Goal: Complete application form

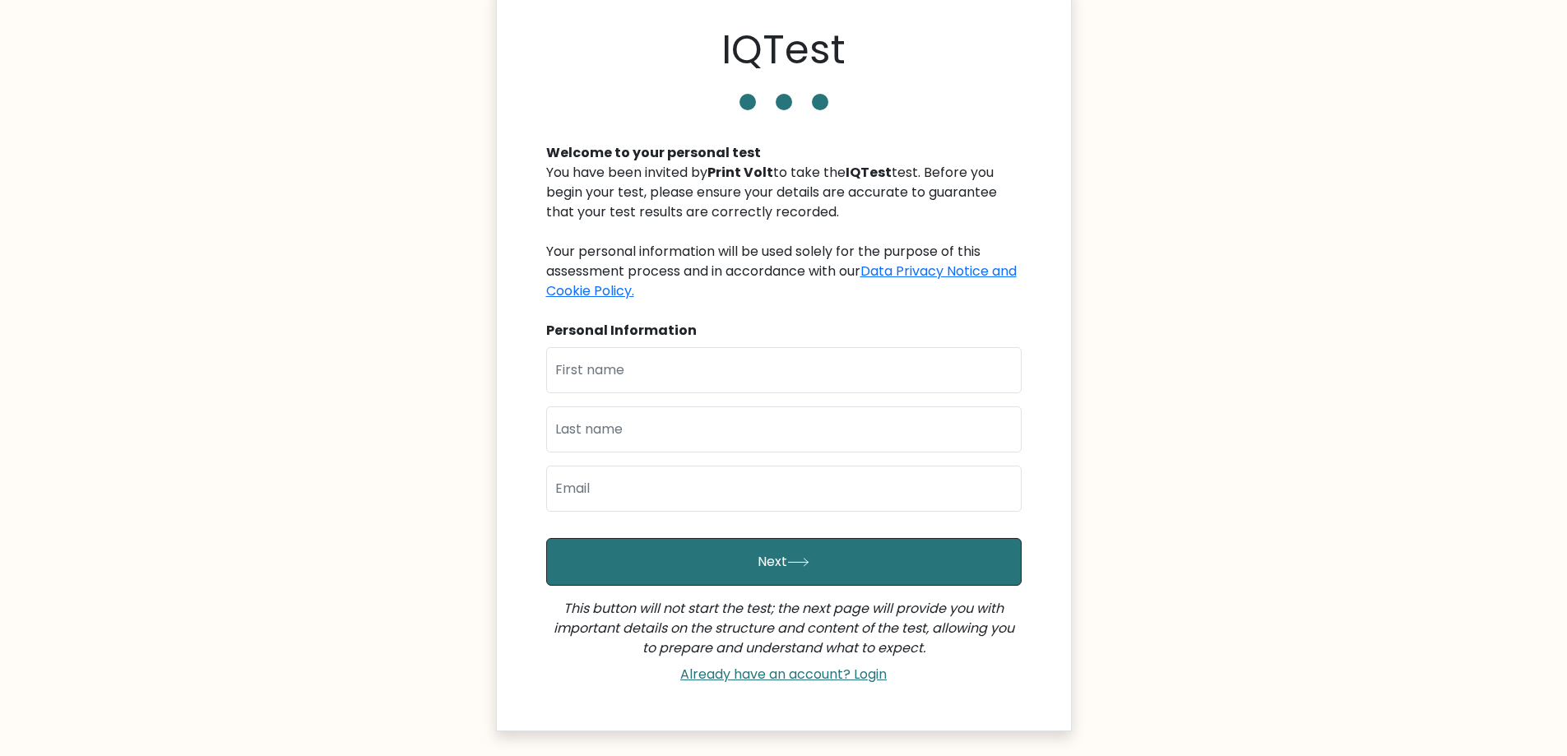
scroll to position [82, 0]
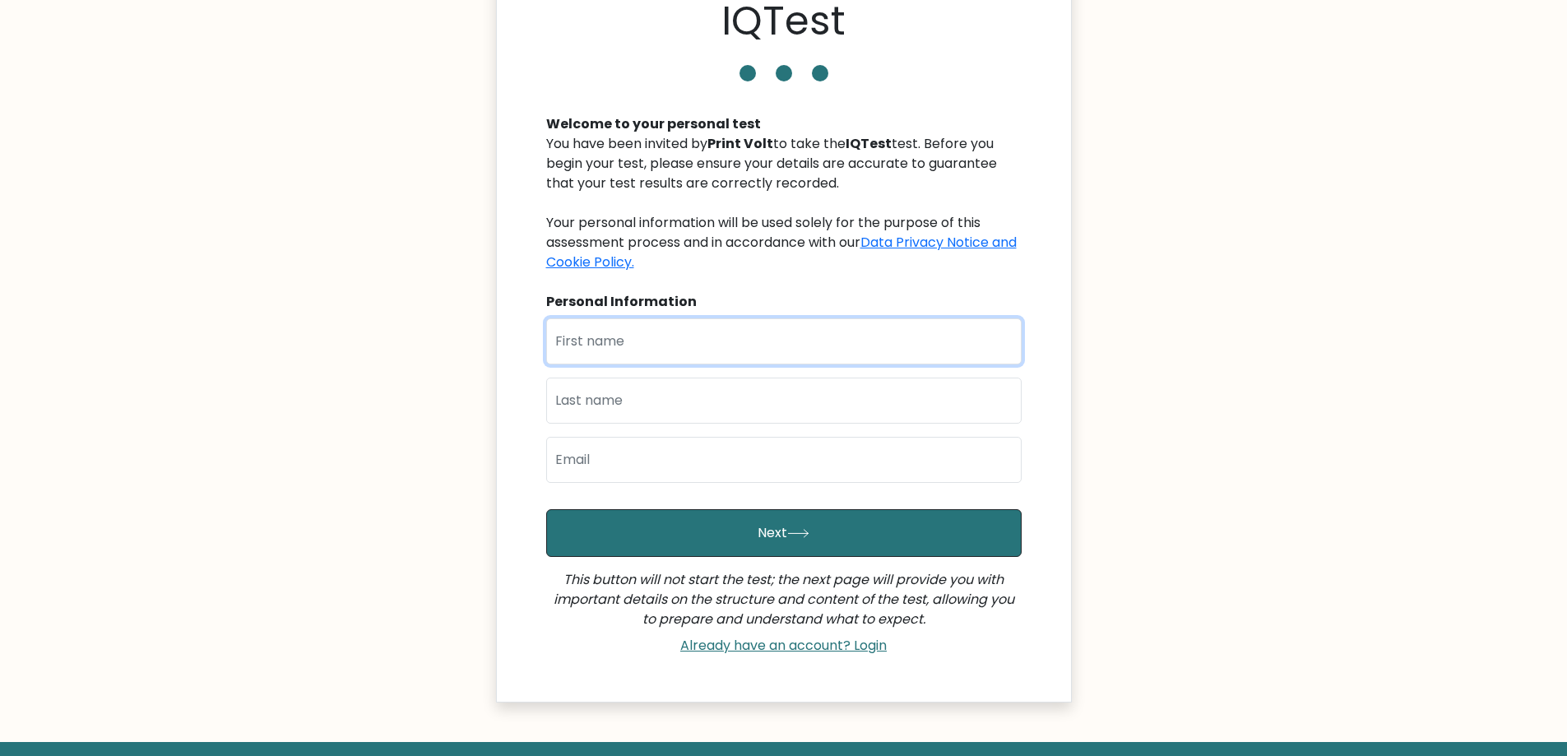
click at [764, 358] on input "text" at bounding box center [783, 341] width 475 height 46
type input "[PERSON_NAME]"
click at [711, 416] on input "text" at bounding box center [783, 401] width 475 height 46
type input "Hussain"
click at [633, 349] on input "[PERSON_NAME]" at bounding box center [783, 341] width 475 height 46
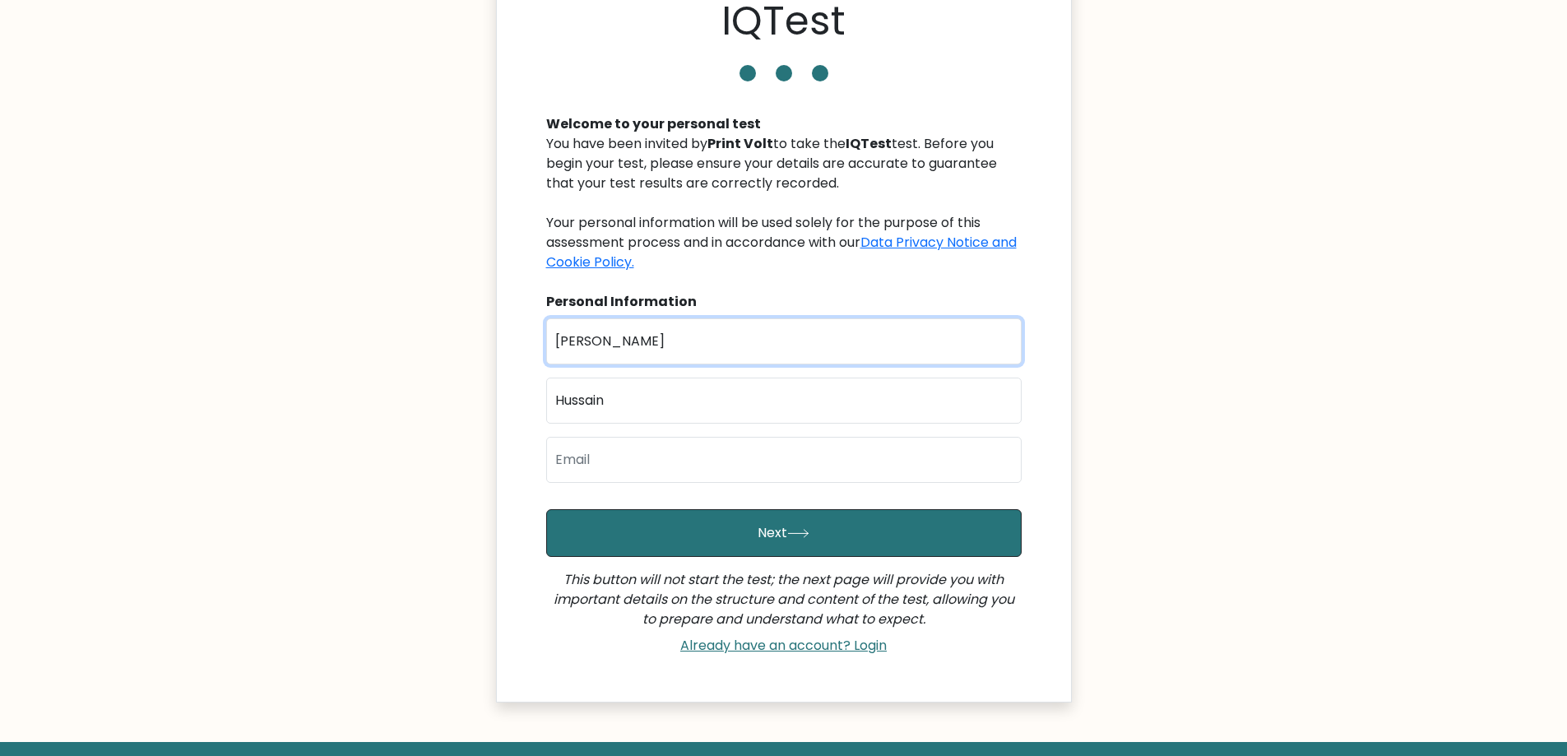
click at [633, 349] on input "[PERSON_NAME]" at bounding box center [783, 341] width 475 height 46
type input "Junaid"
click at [574, 397] on input "Hussain" at bounding box center [783, 401] width 475 height 46
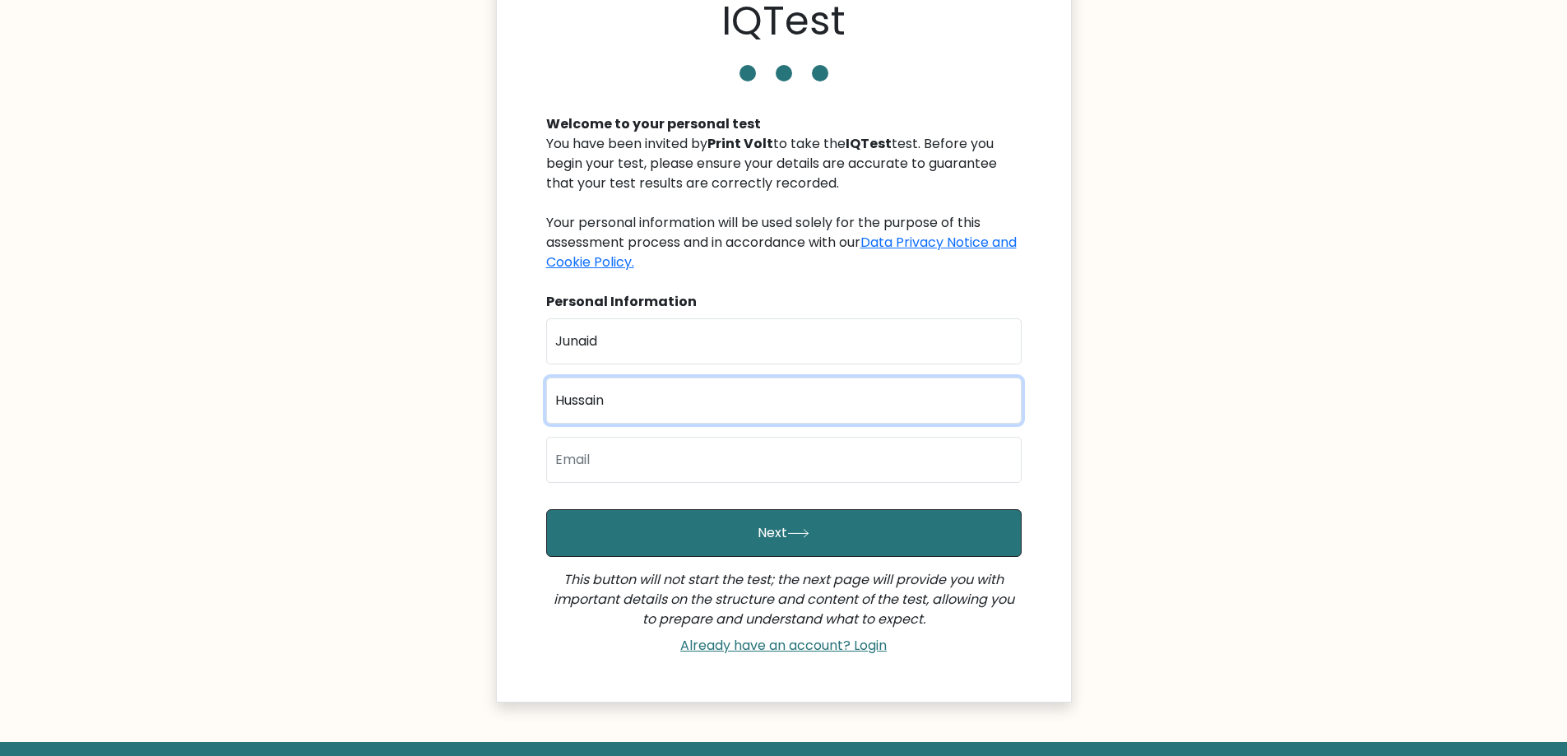
paste input "assa"
type input "[PERSON_NAME]"
click at [652, 338] on input "Junaid" at bounding box center [783, 341] width 475 height 46
type input "Junaid"
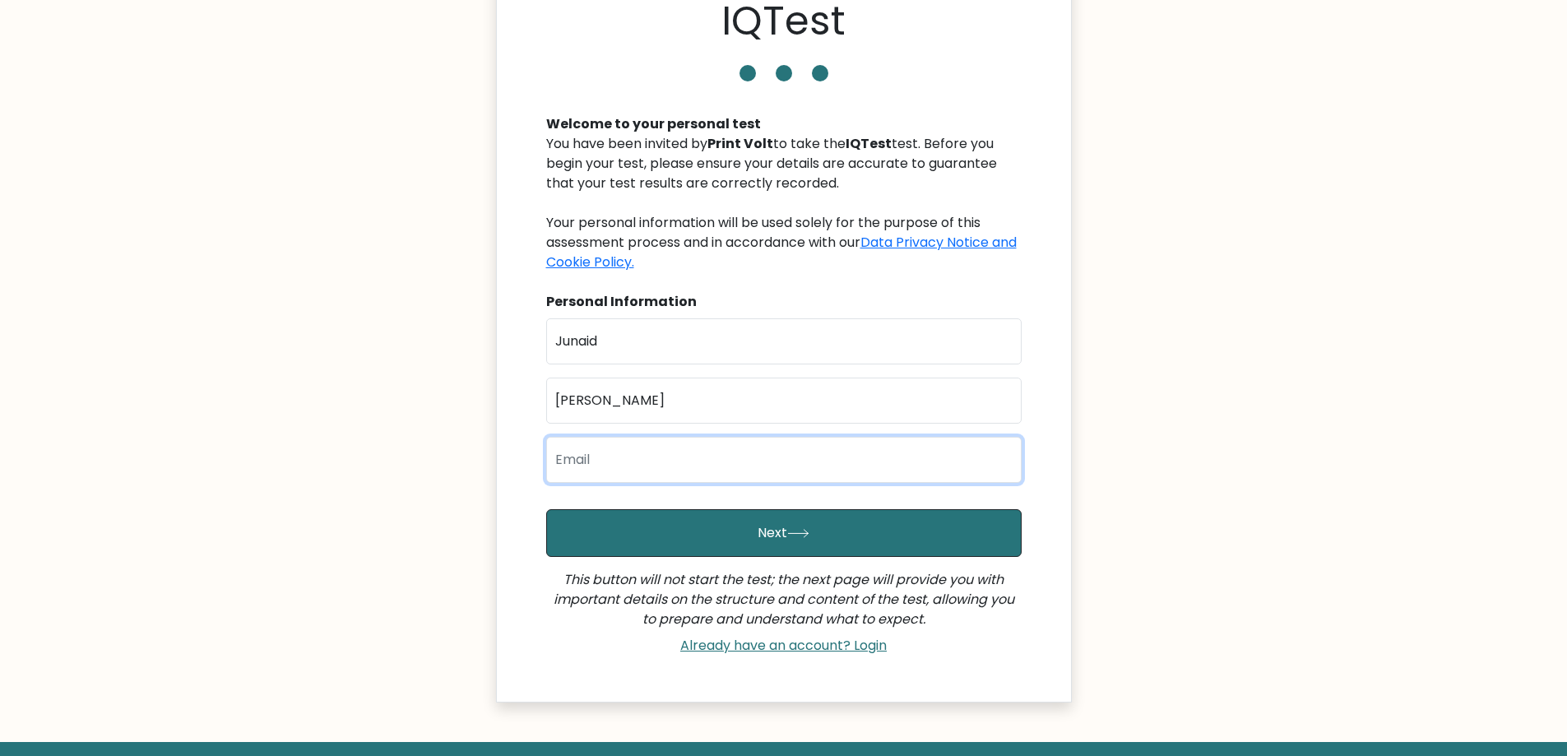
click at [602, 480] on input "email" at bounding box center [783, 460] width 475 height 46
type input "[EMAIL_ADDRESS][DOMAIN_NAME]"
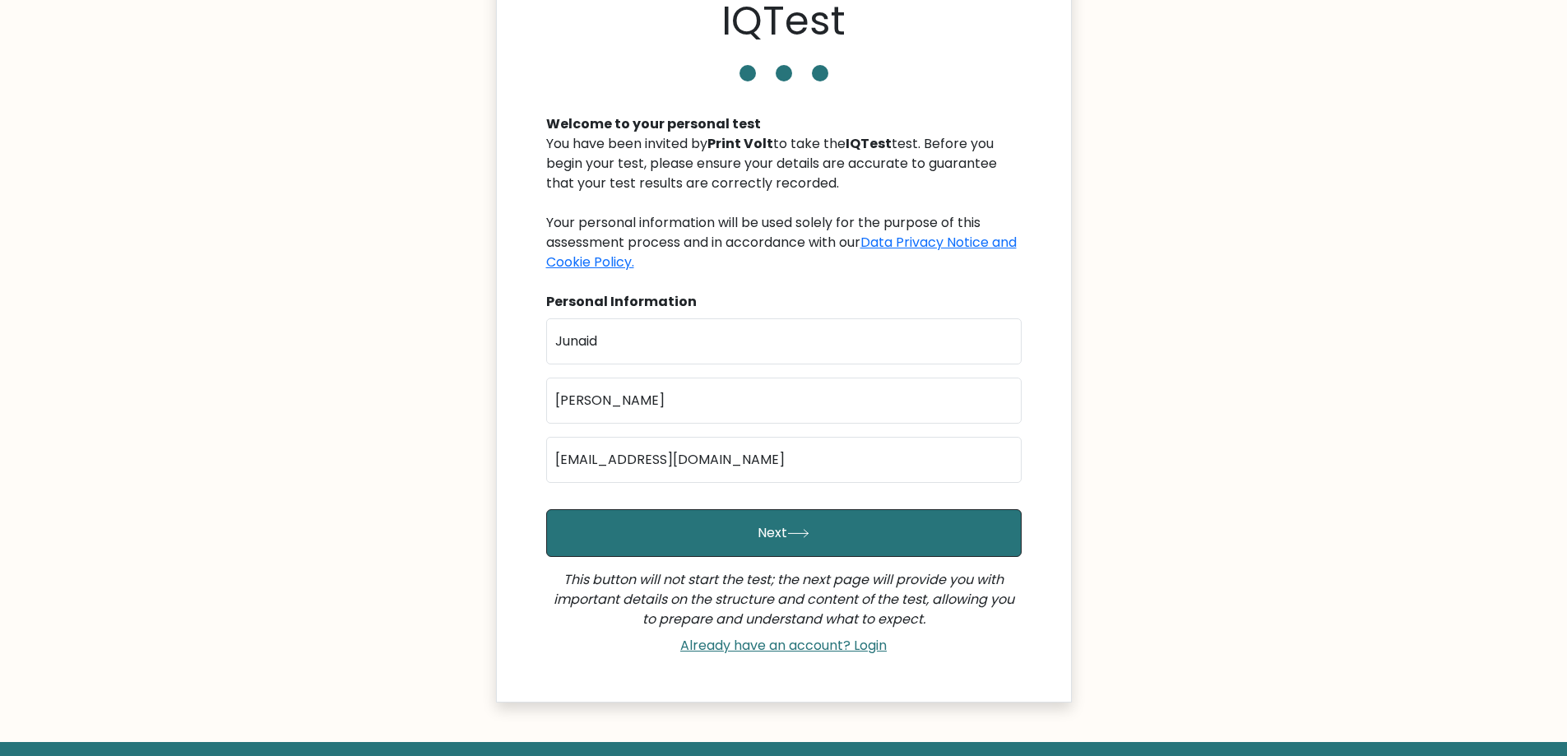
click at [458, 442] on body "IQTest Welcome to your personal test You have been invited by Print Volt to tak…" at bounding box center [783, 380] width 1567 height 925
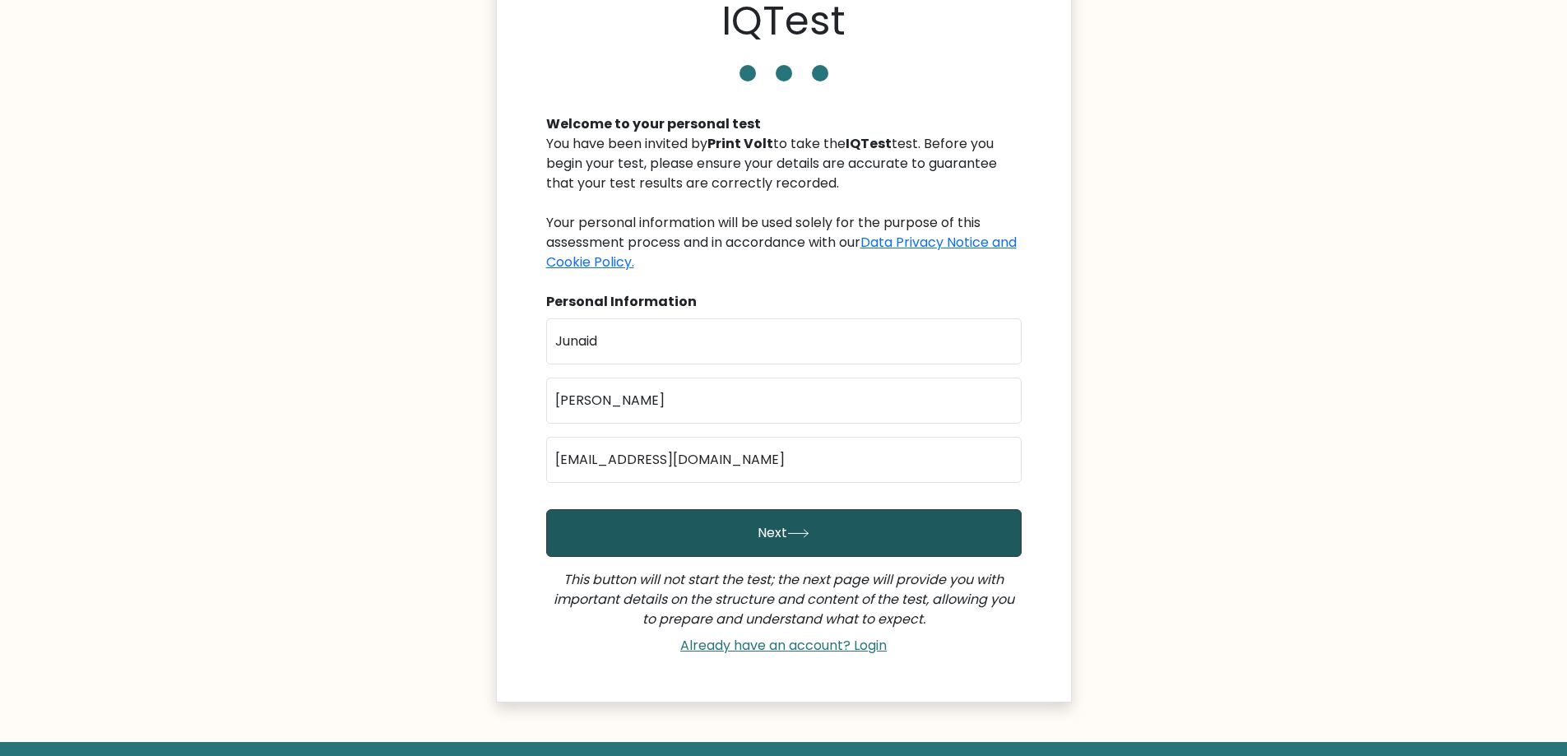
click at [756, 534] on button "Next" at bounding box center [783, 533] width 475 height 48
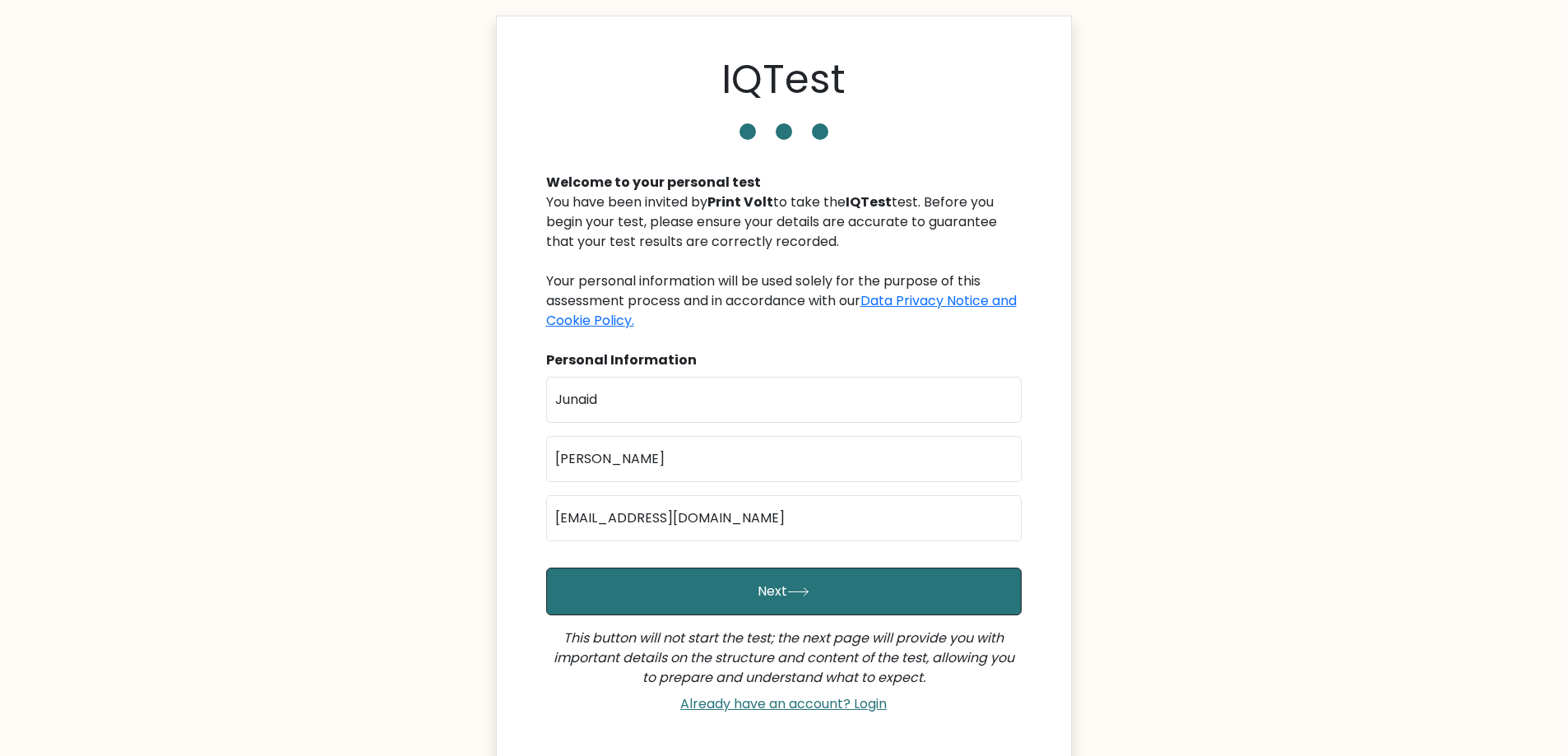
scroll to position [0, 0]
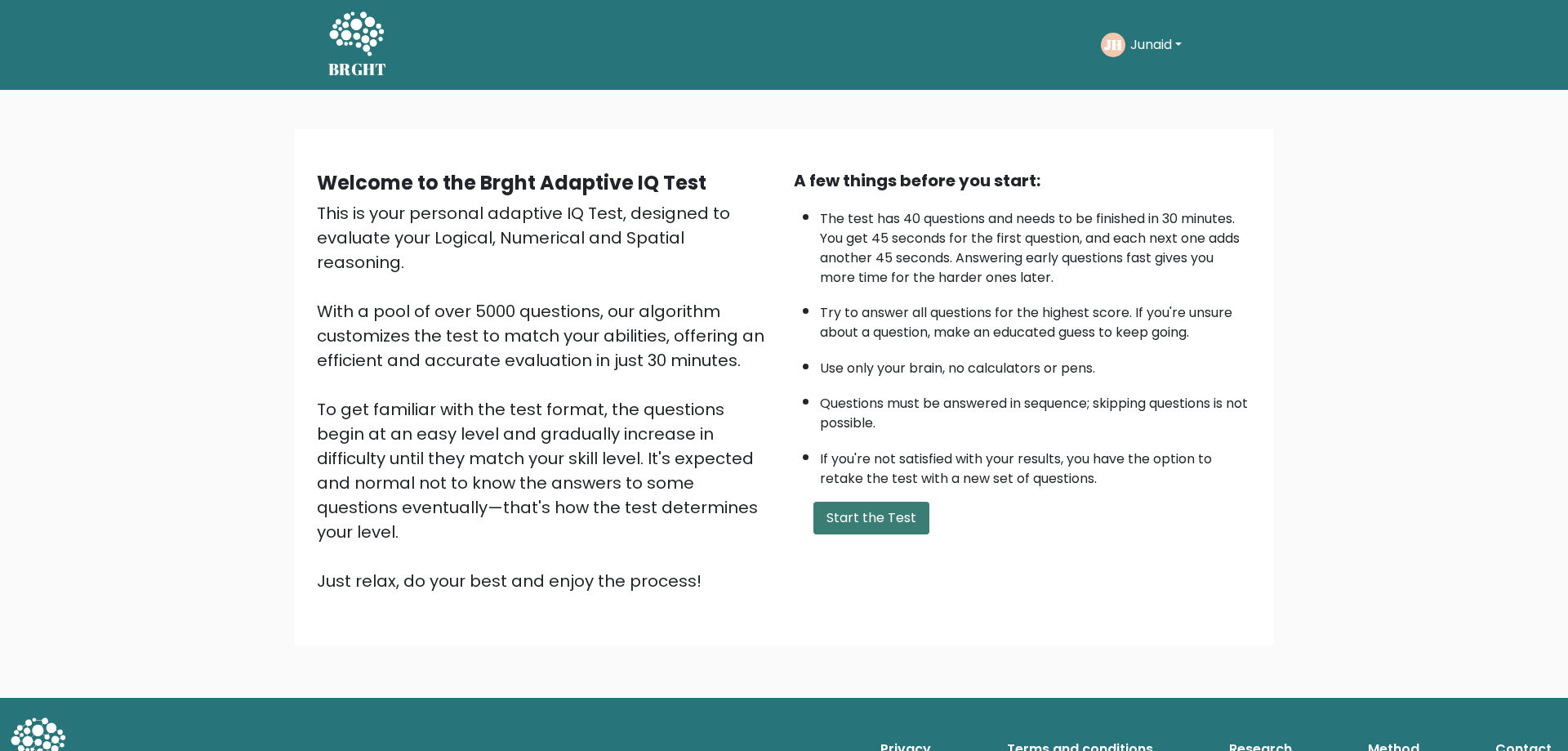
click at [876, 523] on button "Start the Test" at bounding box center [871, 518] width 116 height 33
click at [878, 516] on button "Start the Test" at bounding box center [871, 518] width 116 height 33
click at [860, 515] on button "Start the Test" at bounding box center [871, 518] width 116 height 33
click at [354, 50] on icon at bounding box center [356, 35] width 57 height 49
